Goal: Task Accomplishment & Management: Use online tool/utility

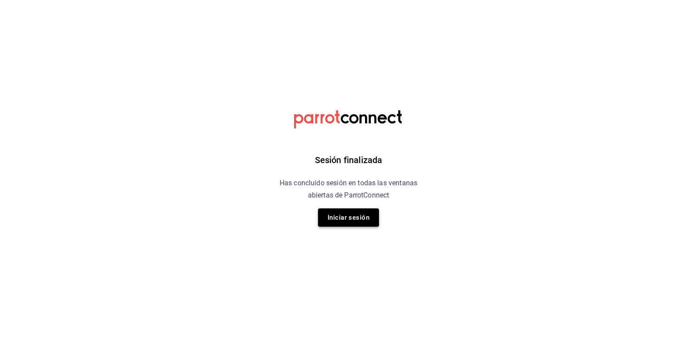
click at [349, 212] on button "Iniciar sesión" at bounding box center [348, 217] width 61 height 18
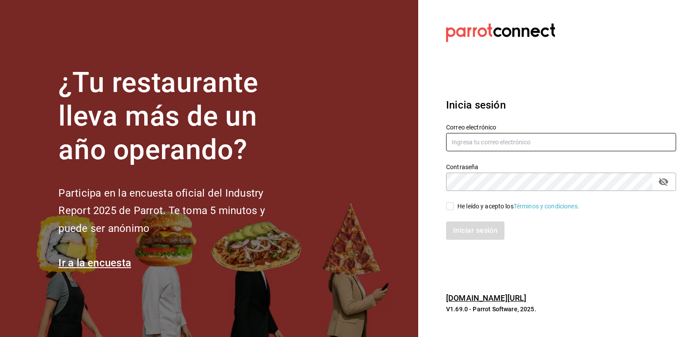
type input "animal.masaryk@grupocosteno.com"
click at [462, 202] on div "He leído y acepto los Términos y condiciones." at bounding box center [518, 206] width 122 height 9
click at [454, 202] on input "He leído y acepto los Términos y condiciones." at bounding box center [450, 206] width 8 height 8
checkbox input "true"
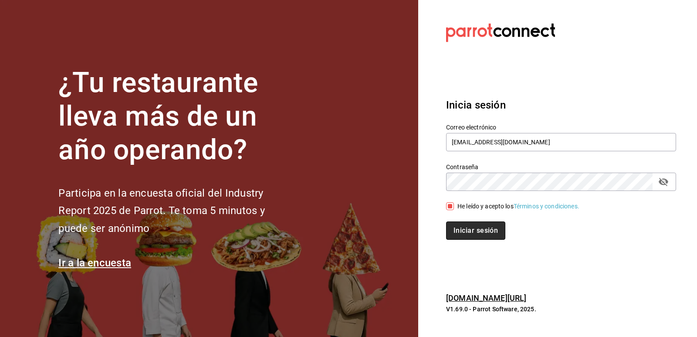
click at [461, 233] on button "Iniciar sesión" at bounding box center [475, 230] width 59 height 18
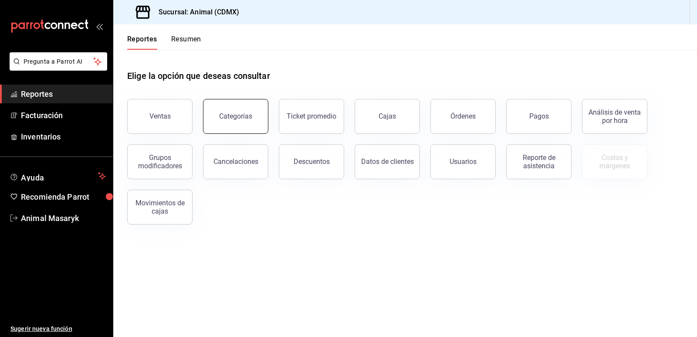
click at [238, 114] on div "Categorías" at bounding box center [235, 116] width 33 height 8
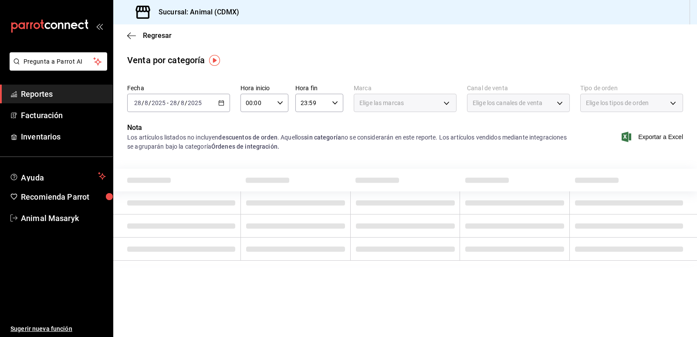
click at [222, 103] on icon "button" at bounding box center [221, 103] width 6 height 6
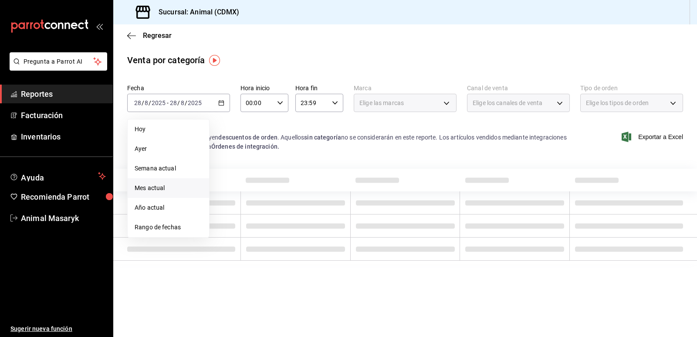
click at [174, 192] on li "Mes actual" at bounding box center [168, 188] width 81 height 20
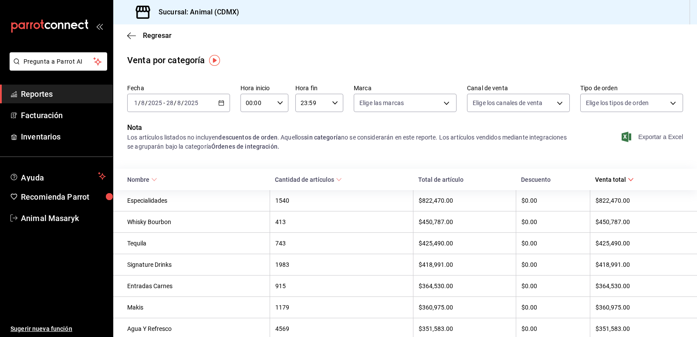
click at [642, 139] on span "Exportar a Excel" at bounding box center [653, 136] width 60 height 10
